Goal: Information Seeking & Learning: Learn about a topic

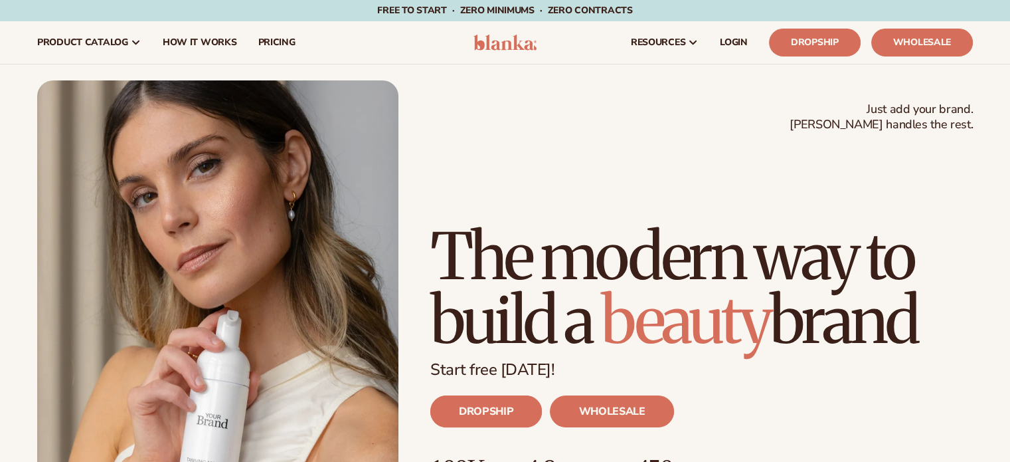
click at [499, 414] on link "DROPSHIP" at bounding box center [487, 411] width 112 height 32
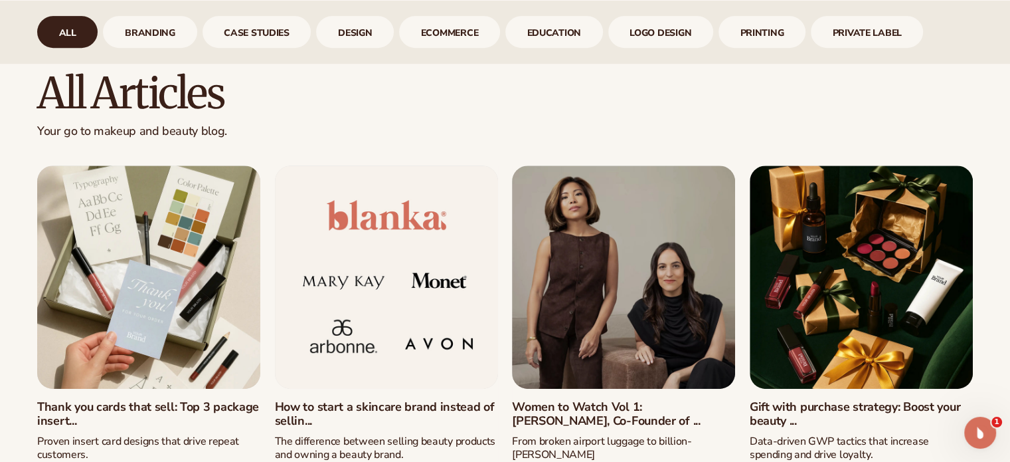
scroll to position [531, 0]
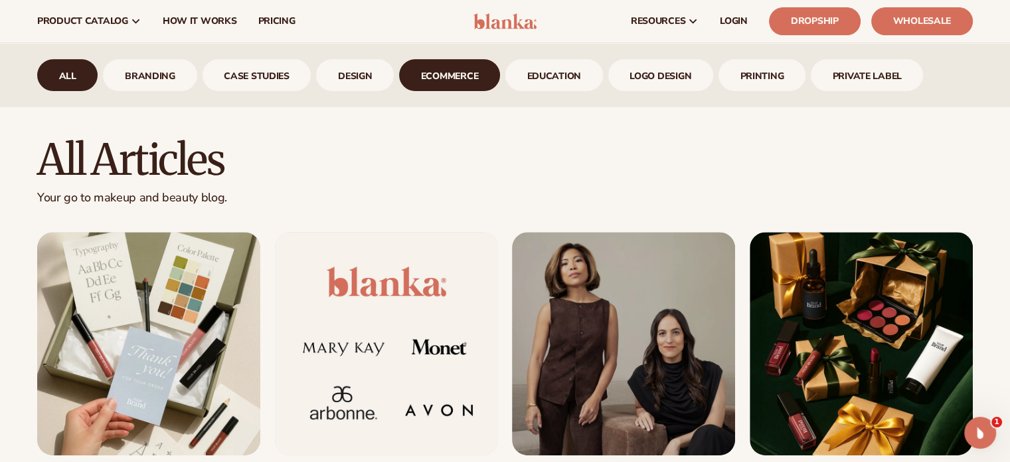
click at [425, 72] on link "ecommerce" at bounding box center [449, 75] width 101 height 32
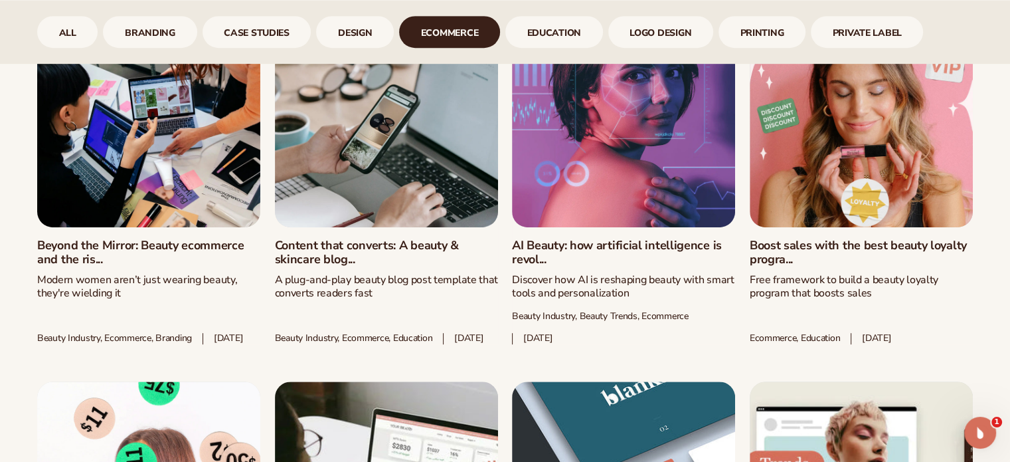
scroll to position [797, 0]
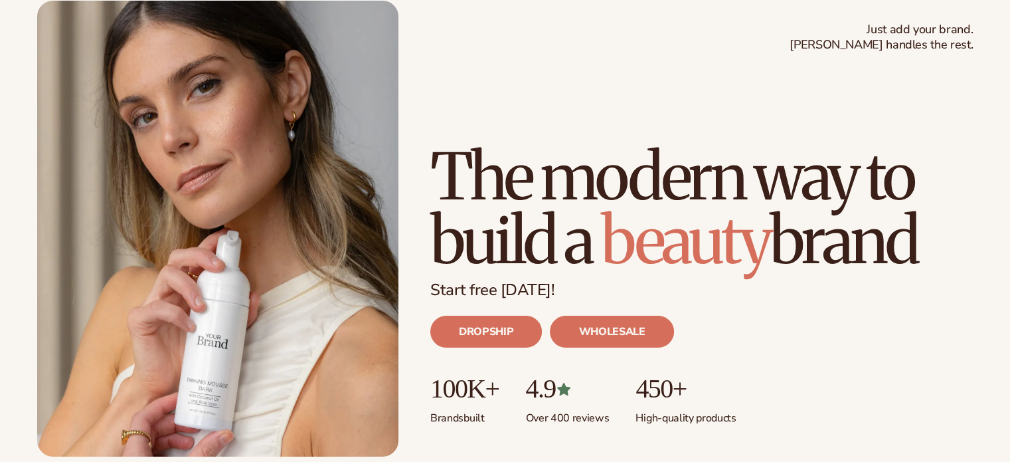
scroll to position [133, 0]
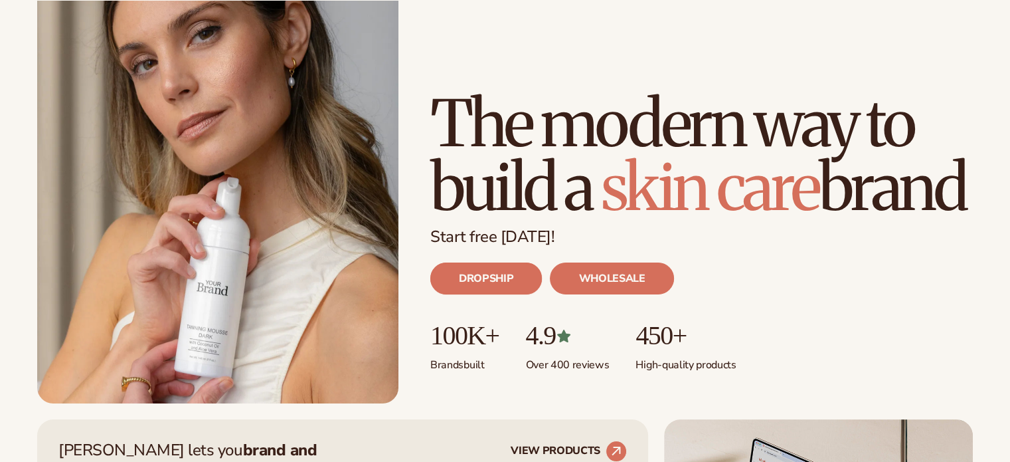
click at [490, 273] on link "DROPSHIP" at bounding box center [487, 278] width 112 height 32
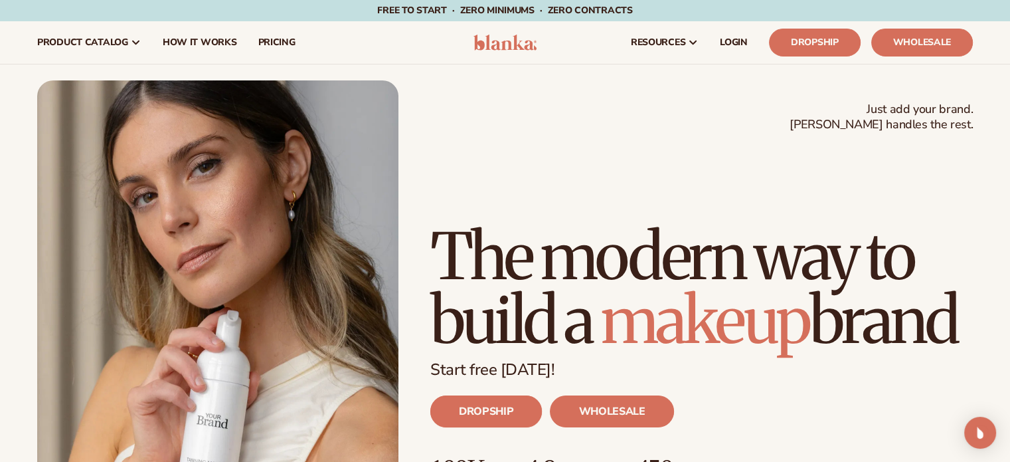
click at [498, 409] on link "DROPSHIP" at bounding box center [487, 411] width 112 height 32
